Goal: Information Seeking & Learning: Learn about a topic

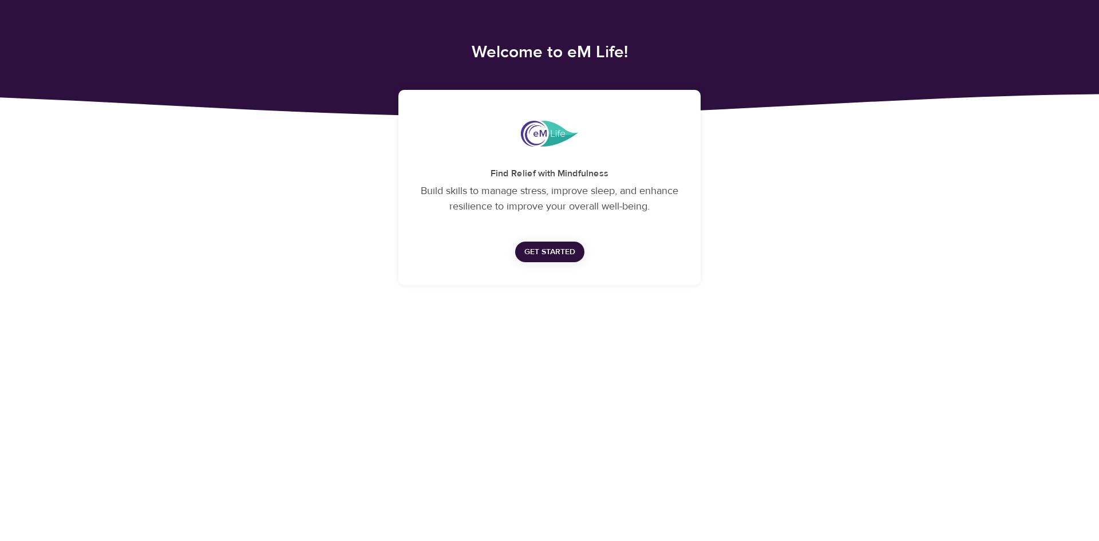
click at [542, 253] on span "Get Started" at bounding box center [550, 252] width 51 height 14
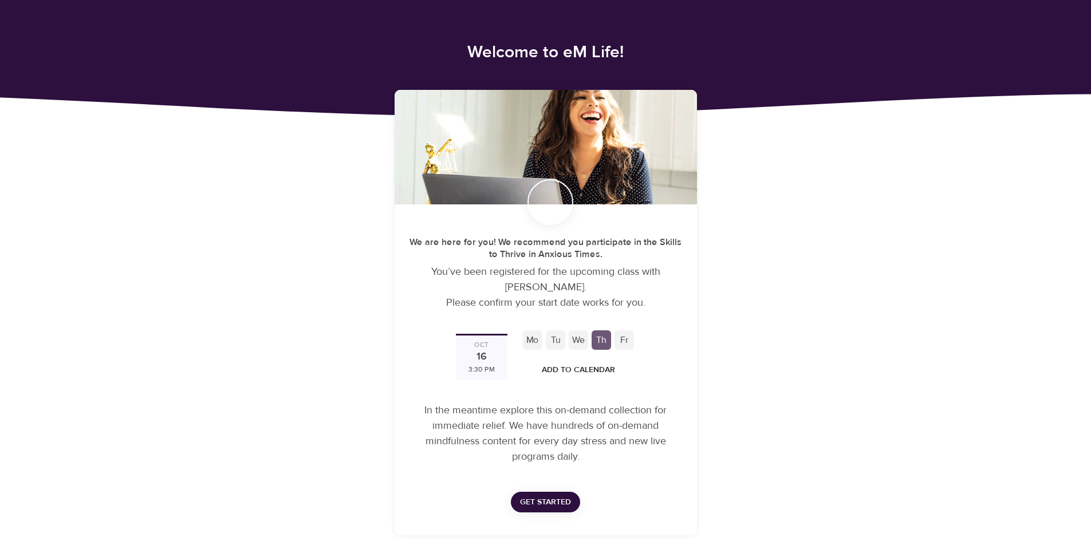
scroll to position [8, 0]
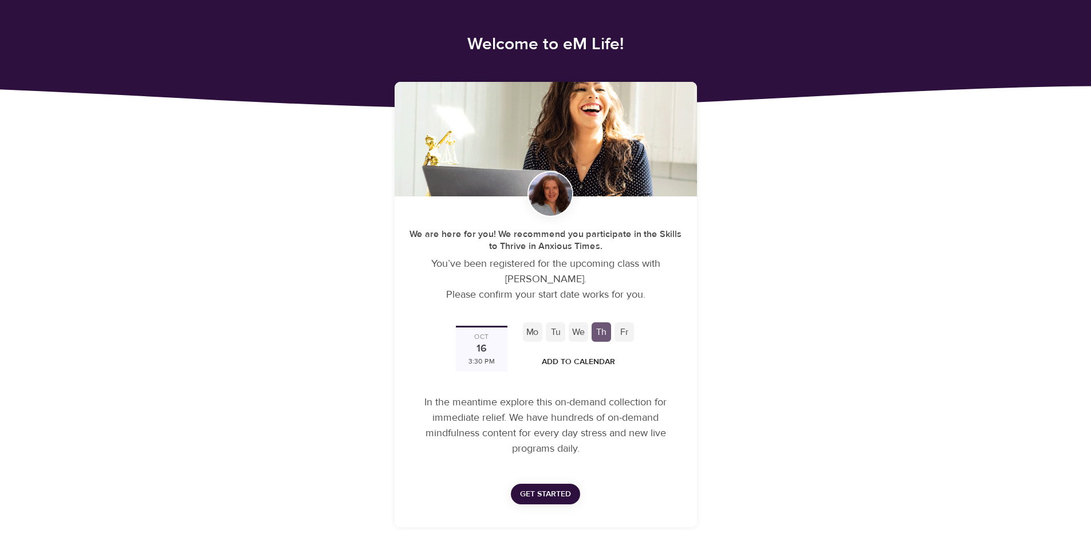
click at [542, 495] on span "Get Started" at bounding box center [545, 494] width 51 height 14
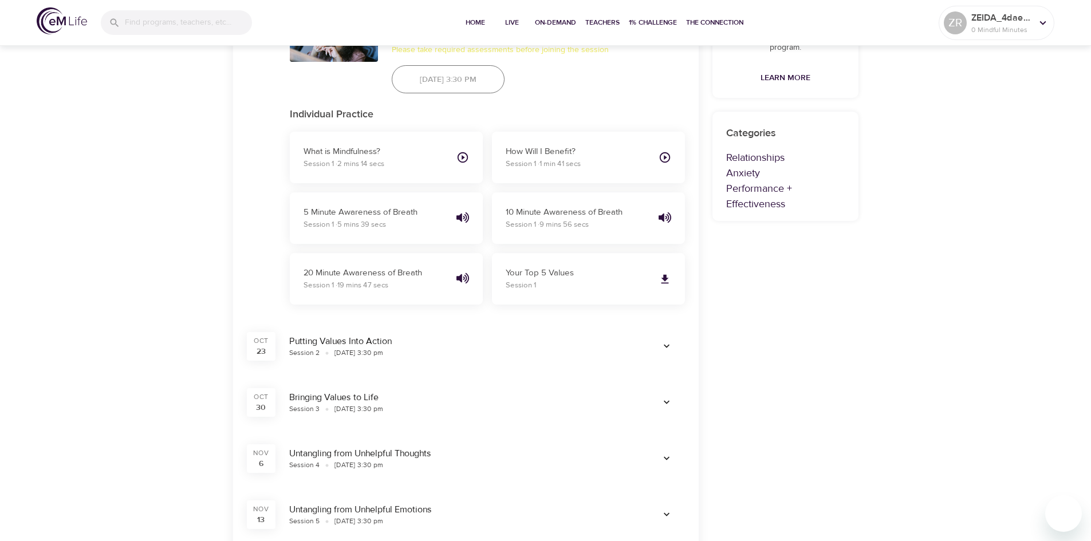
scroll to position [401, 0]
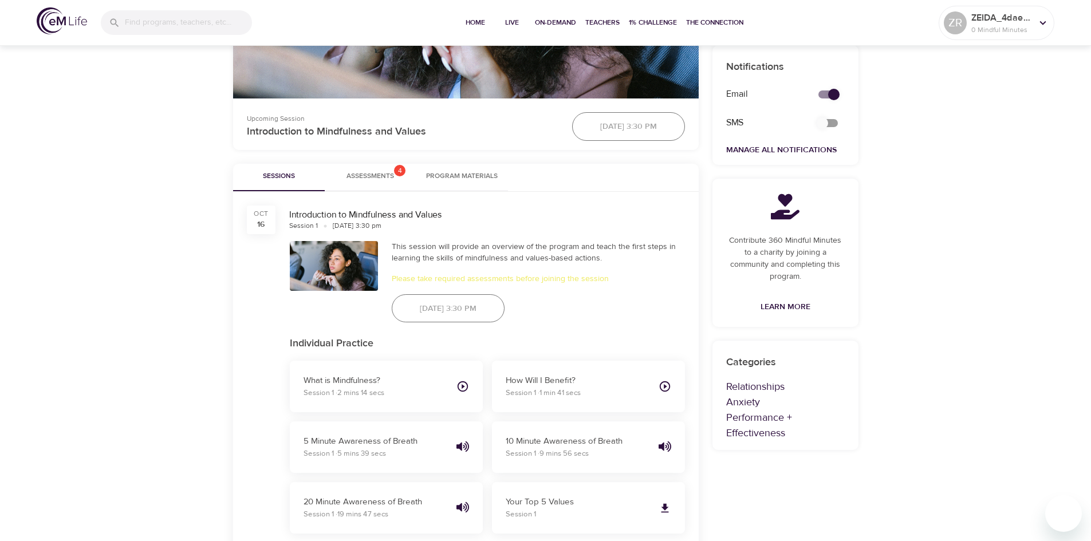
click at [359, 175] on span "Assessments 4" at bounding box center [370, 177] width 48 height 12
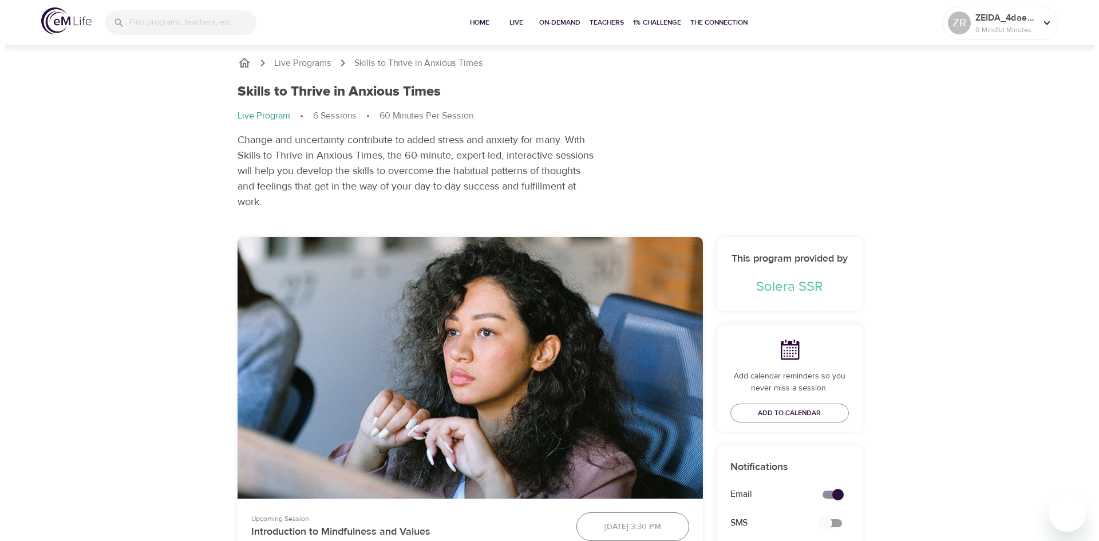
scroll to position [0, 0]
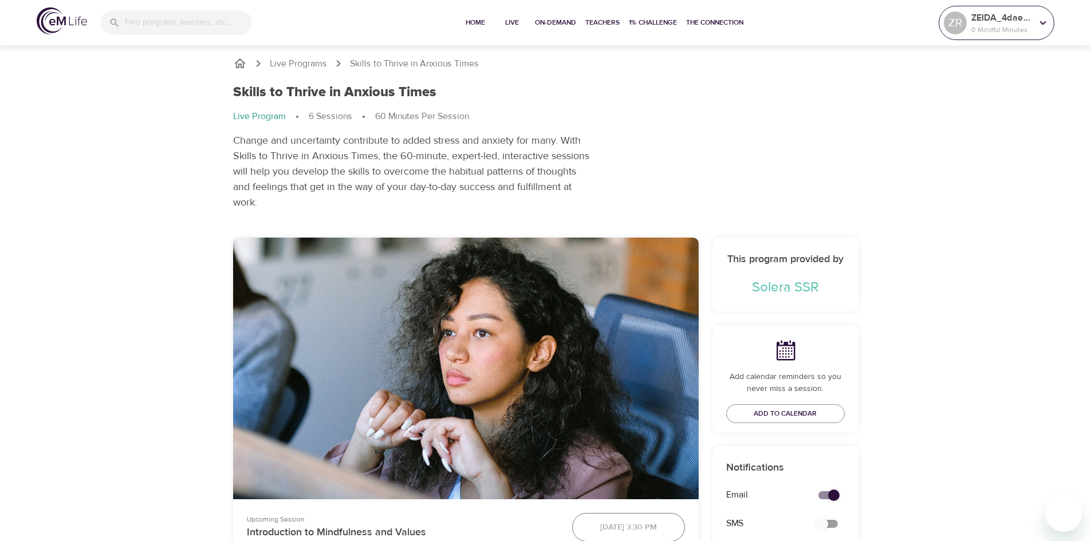
click at [1041, 23] on icon at bounding box center [1043, 23] width 6 height 4
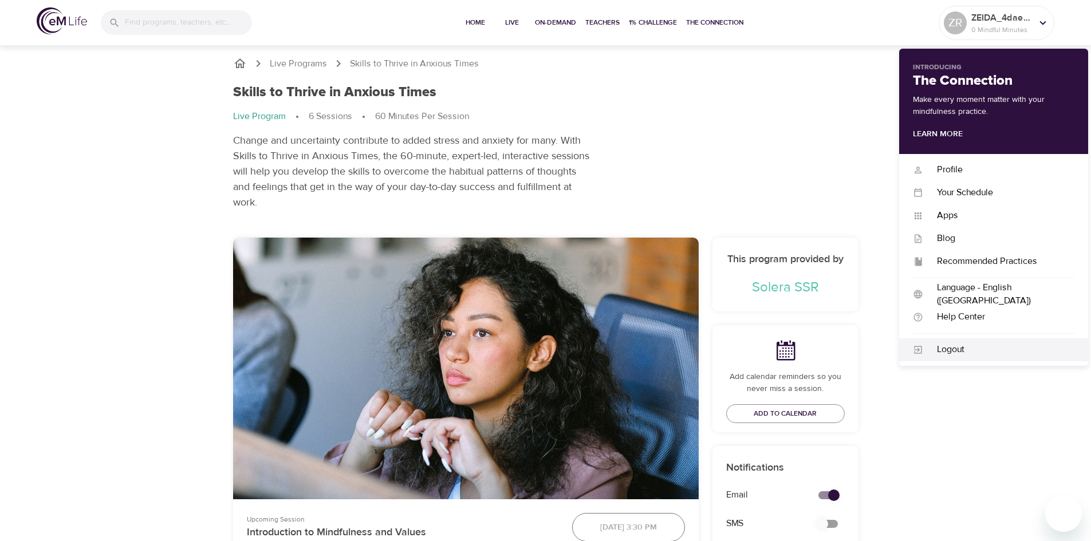
click at [937, 352] on div "Logout" at bounding box center [998, 349] width 151 height 13
